Goal: Transaction & Acquisition: Obtain resource

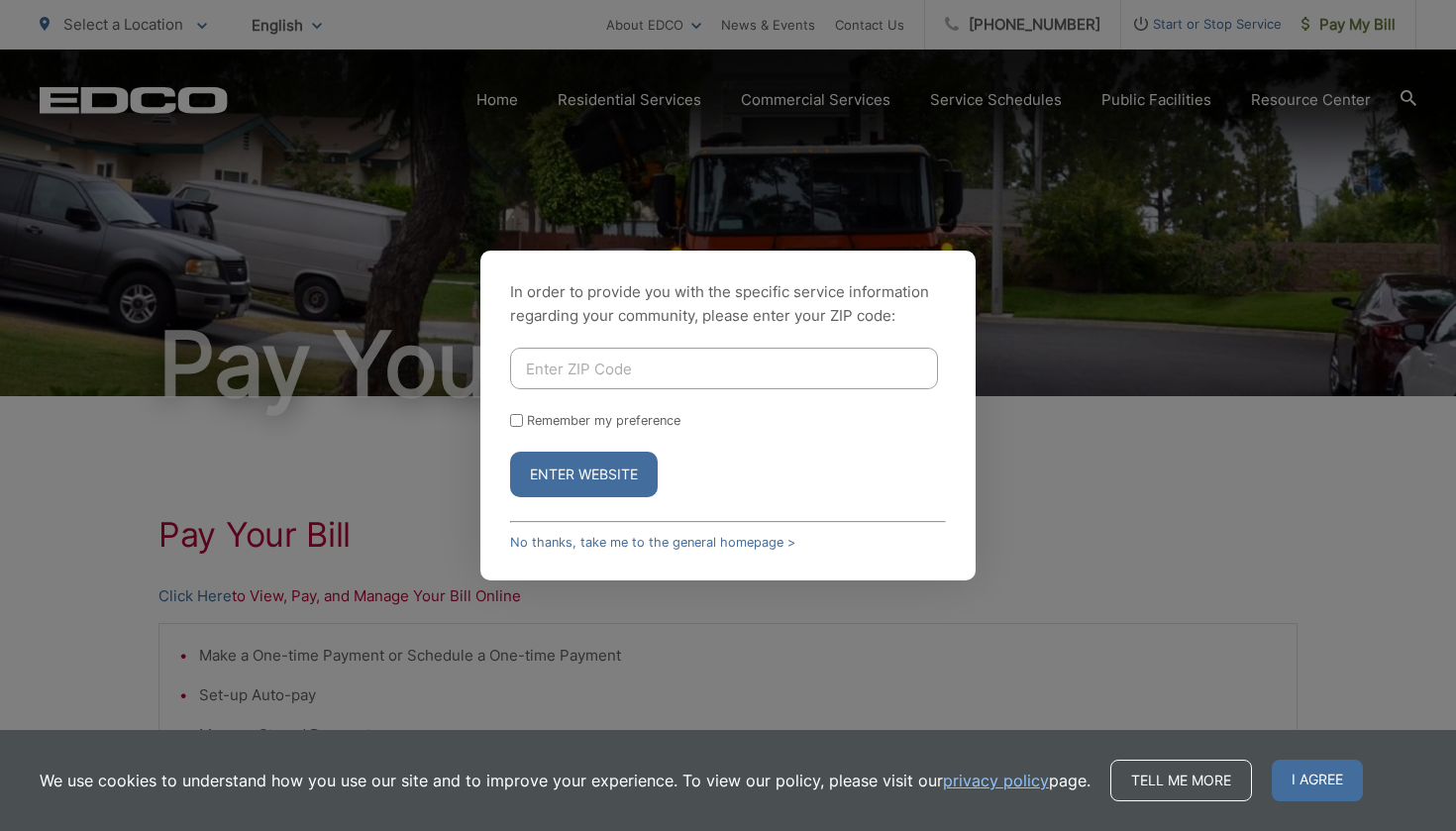
click at [678, 372] on input "Enter ZIP Code" at bounding box center [724, 368] width 428 height 42
type input "91932"
click at [632, 482] on button "Enter Website" at bounding box center [584, 475] width 148 height 46
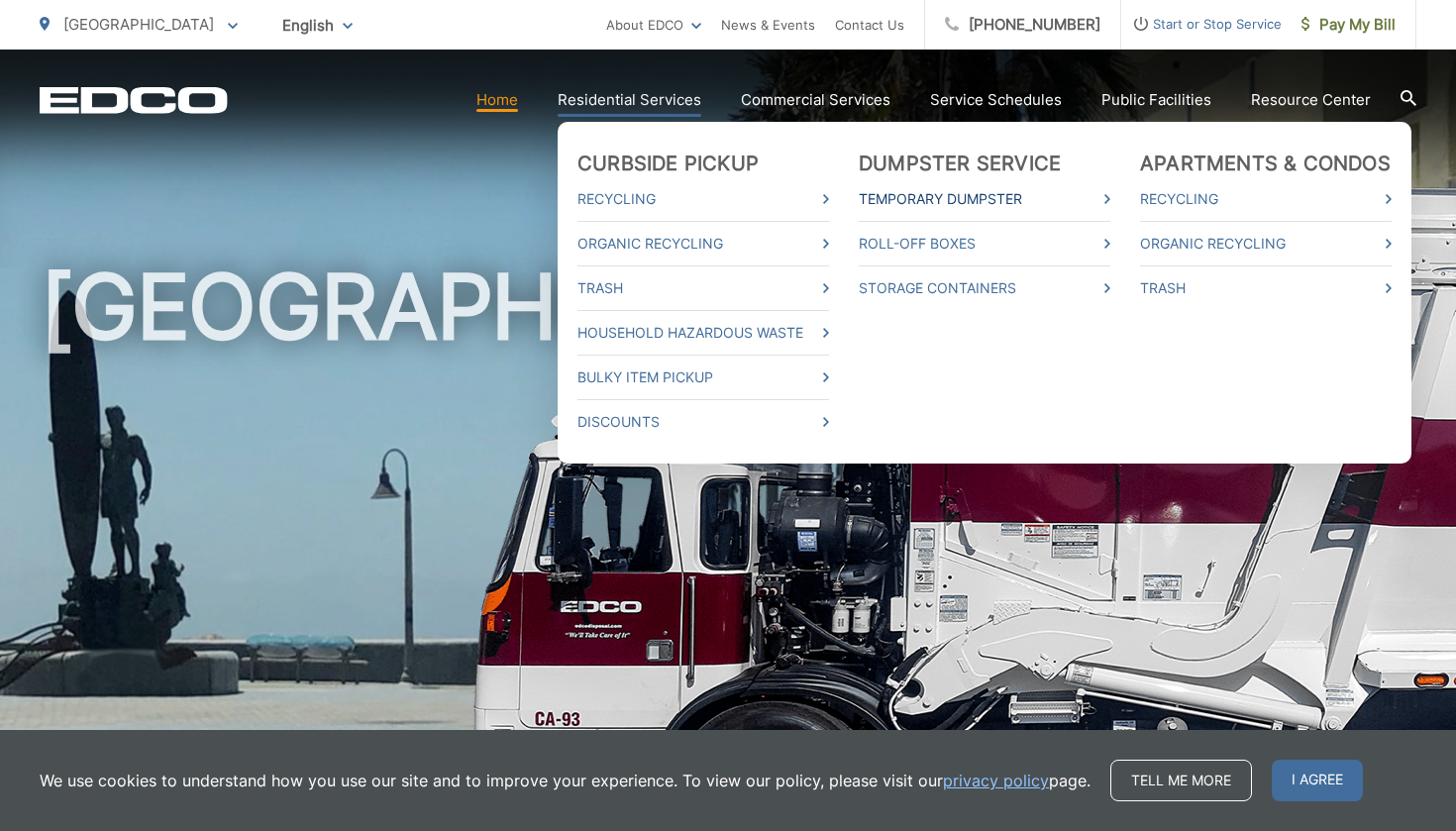
click at [963, 197] on link "Temporary Dumpster" at bounding box center [984, 200] width 251 height 24
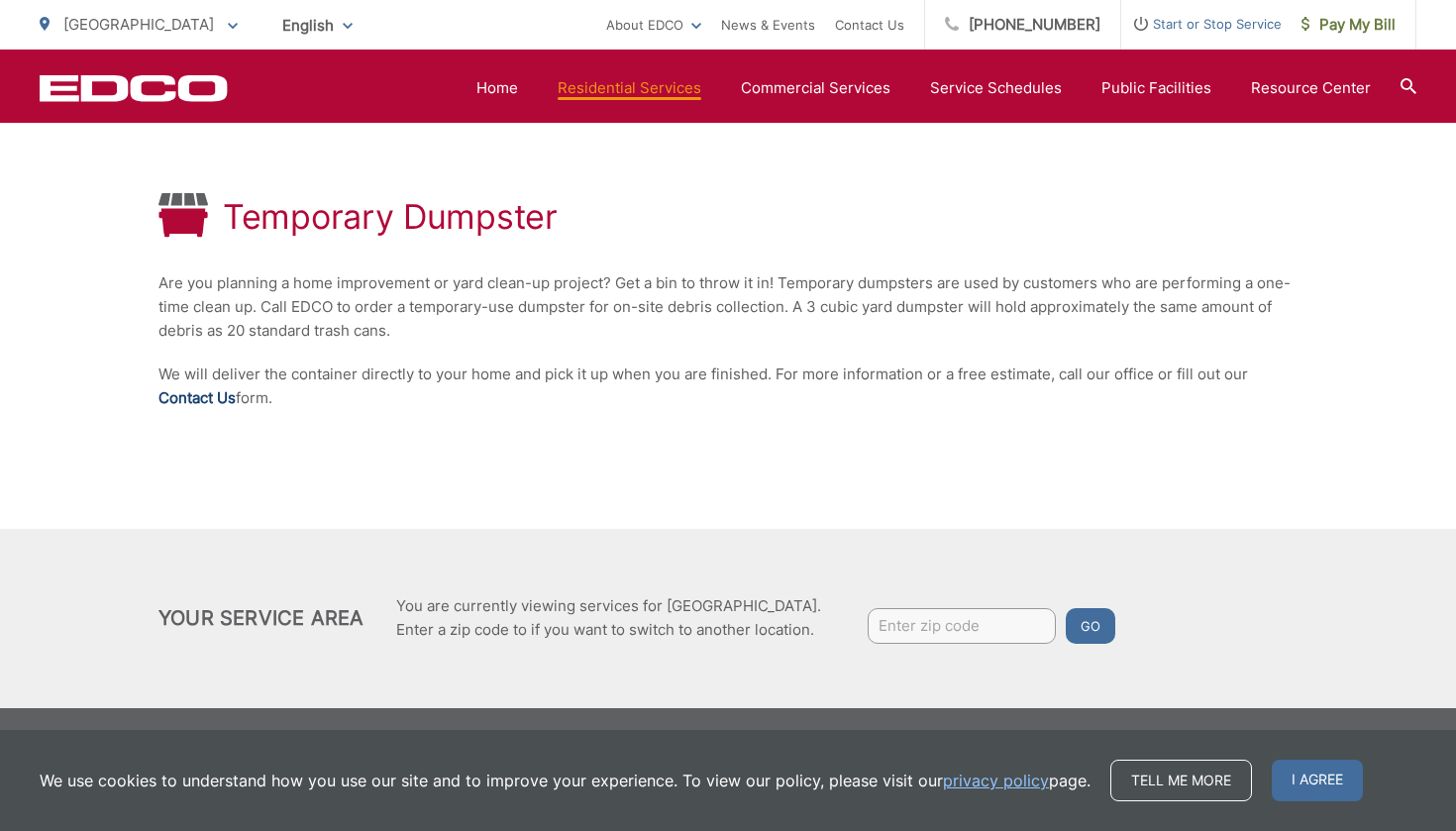
scroll to position [322, 0]
click at [195, 399] on link "Contact Us" at bounding box center [198, 398] width 77 height 24
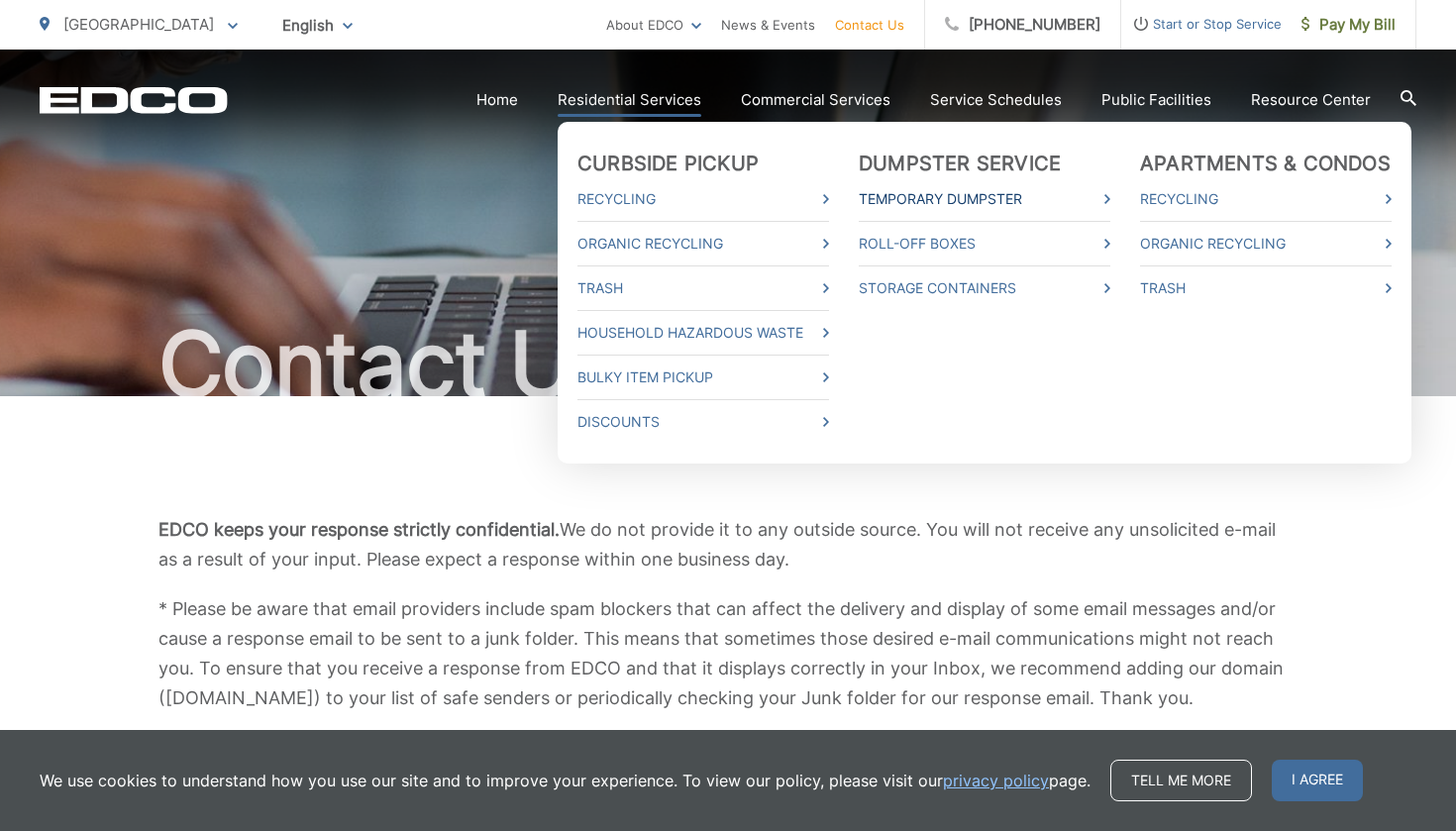
click at [970, 198] on link "Temporary Dumpster" at bounding box center [984, 200] width 251 height 24
